Goal: Complete application form

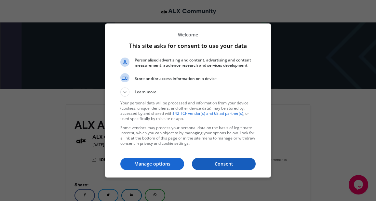
click at [195, 163] on p "Consent" at bounding box center [224, 164] width 64 height 7
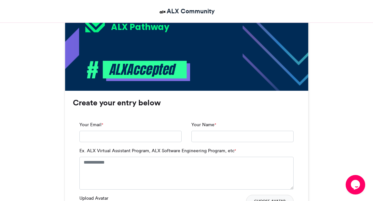
scroll to position [368, 0]
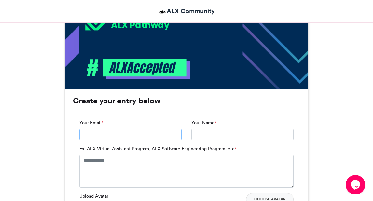
click at [161, 134] on input "Your Email *" at bounding box center [130, 135] width 102 height 12
type input "**********"
click at [194, 135] on input "Your Name *" at bounding box center [242, 135] width 102 height 12
click at [206, 136] on input "**********" at bounding box center [242, 135] width 102 height 12
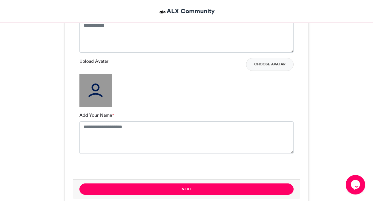
scroll to position [504, 0]
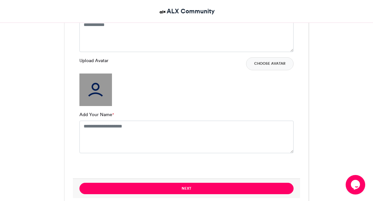
type input "**********"
click at [87, 126] on textarea "Add Your Name *" at bounding box center [186, 137] width 214 height 33
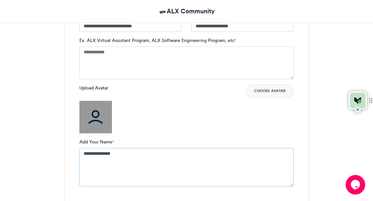
scroll to position [477, 0]
click at [94, 153] on textarea "**********" at bounding box center [186, 166] width 214 height 38
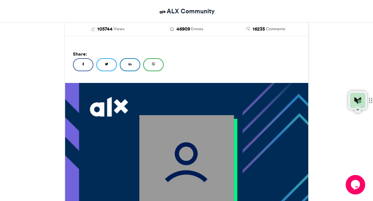
scroll to position [136, 0]
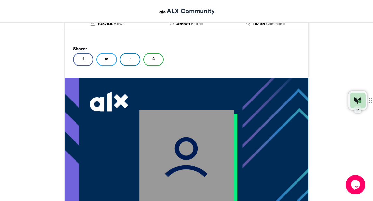
type textarea "**********"
click at [168, 174] on img at bounding box center [186, 157] width 95 height 95
click at [178, 171] on img at bounding box center [186, 157] width 95 height 95
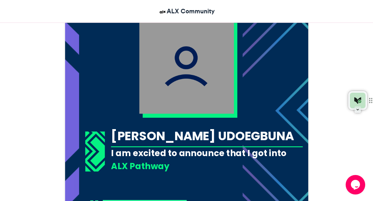
scroll to position [222, 0]
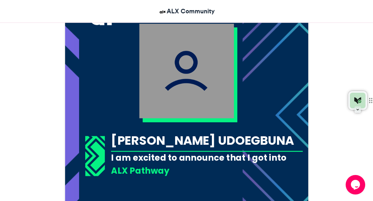
click at [185, 87] on img at bounding box center [186, 71] width 95 height 95
click at [185, 80] on img at bounding box center [186, 71] width 95 height 95
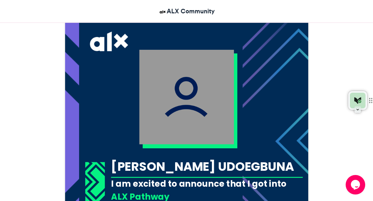
scroll to position [189, 0]
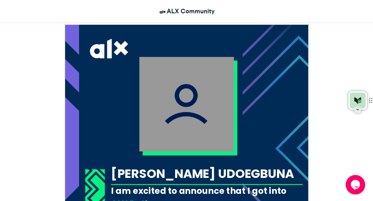
click at [185, 80] on img at bounding box center [186, 104] width 95 height 95
click at [184, 96] on img at bounding box center [186, 104] width 95 height 95
drag, startPoint x: 184, startPoint y: 96, endPoint x: 170, endPoint y: 89, distance: 16.0
click at [170, 89] on img at bounding box center [186, 104] width 95 height 95
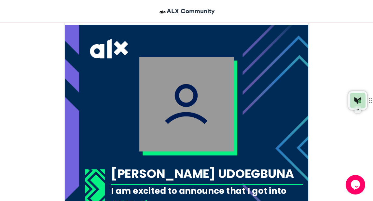
click at [172, 100] on img at bounding box center [186, 104] width 95 height 95
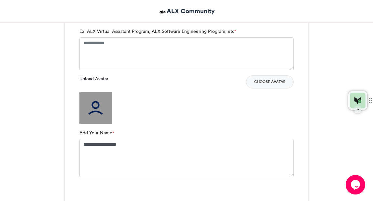
scroll to position [486, 0]
click at [98, 104] on img at bounding box center [95, 107] width 33 height 33
click at [94, 106] on img at bounding box center [95, 107] width 33 height 33
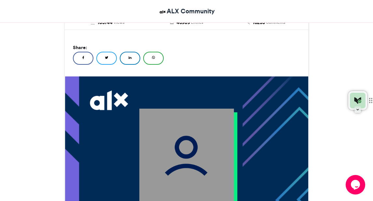
scroll to position [158, 0]
